Goal: Transaction & Acquisition: Subscribe to service/newsletter

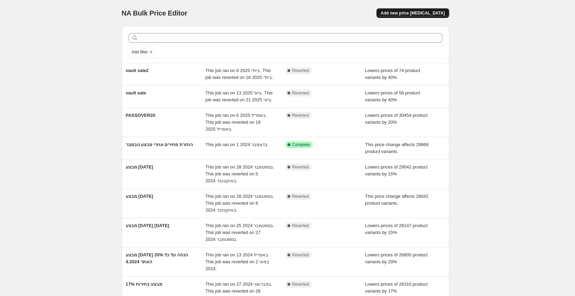
click at [420, 12] on span "Add new price [MEDICAL_DATA]" at bounding box center [412, 13] width 64 height 6
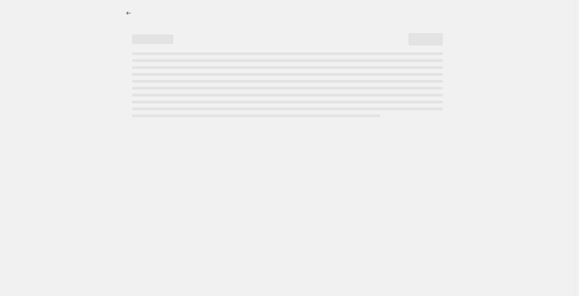
select select "percentage"
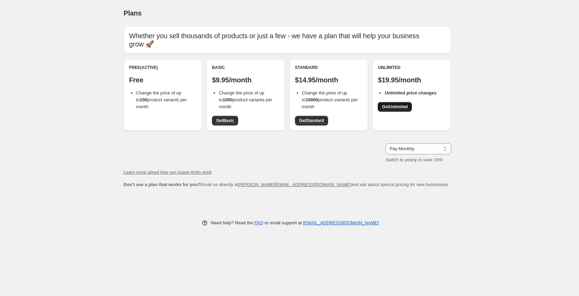
click at [395, 104] on span "Get Unlimited" at bounding box center [395, 107] width 26 height 6
